Goal: Check status: Check status

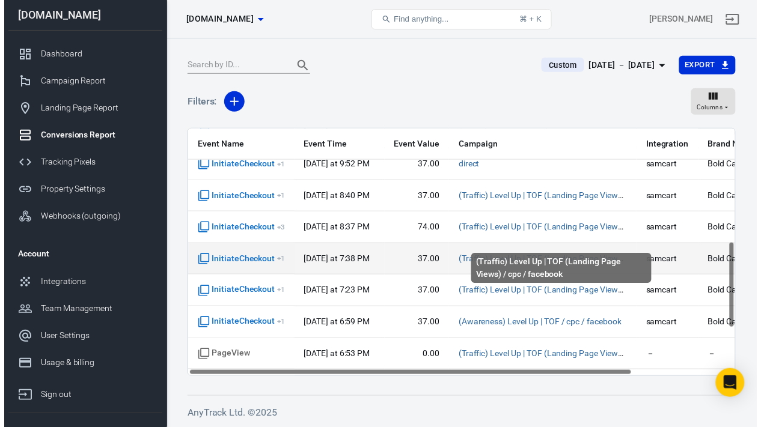
scroll to position [0, 1]
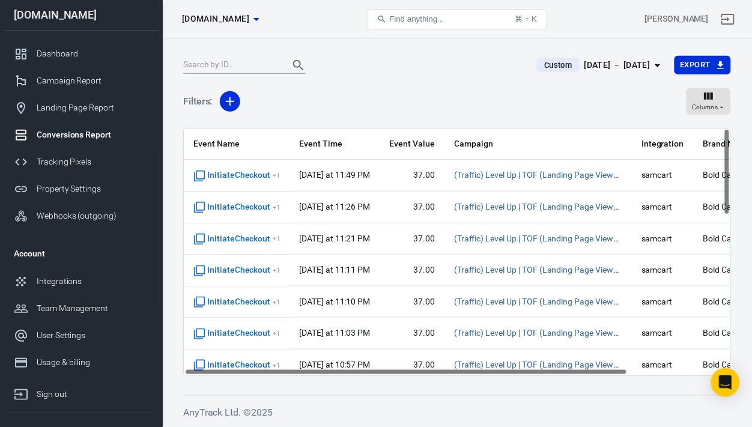
click at [628, 67] on div "[DATE] － [DATE]" at bounding box center [618, 65] width 66 height 15
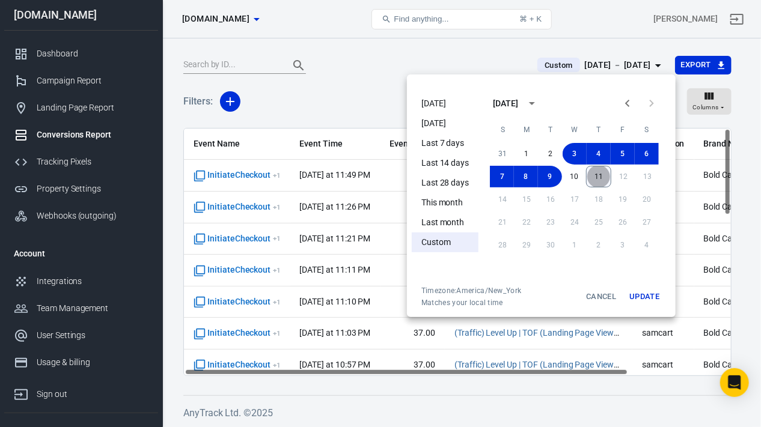
click at [601, 177] on button "11" at bounding box center [598, 177] width 25 height 22
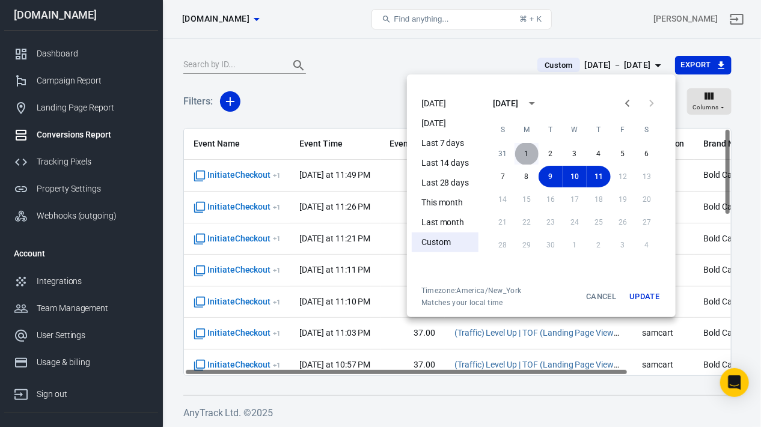
click at [527, 154] on button "1" at bounding box center [526, 154] width 24 height 22
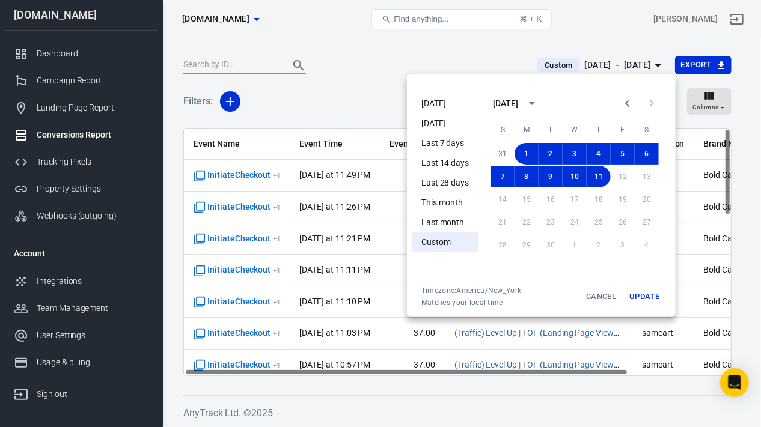
click at [645, 294] on button "Update" at bounding box center [644, 297] width 38 height 22
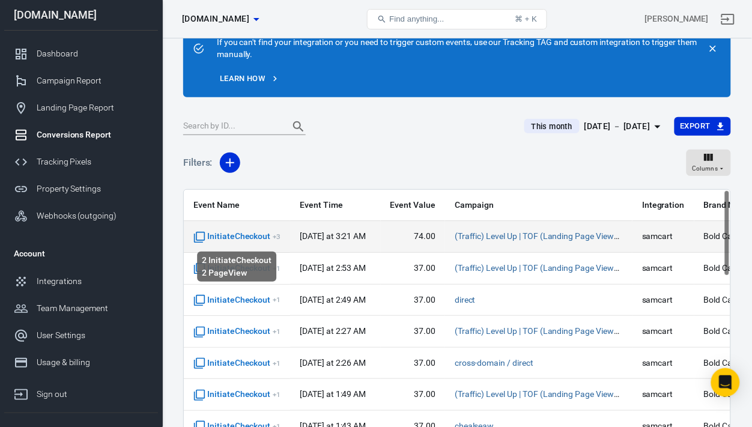
click at [231, 238] on span "InitiateCheckout + 3" at bounding box center [236, 237] width 87 height 12
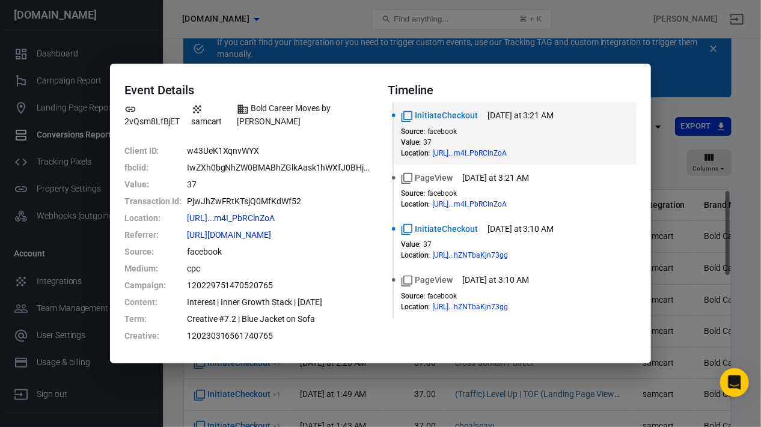
click at [680, 74] on div "Event Details 2vQsm8LfBjET samcart Bold Career Moves by Chealsea W. Client ID :…" at bounding box center [380, 213] width 761 height 427
